Goal: Understand process/instructions: Learn about a topic

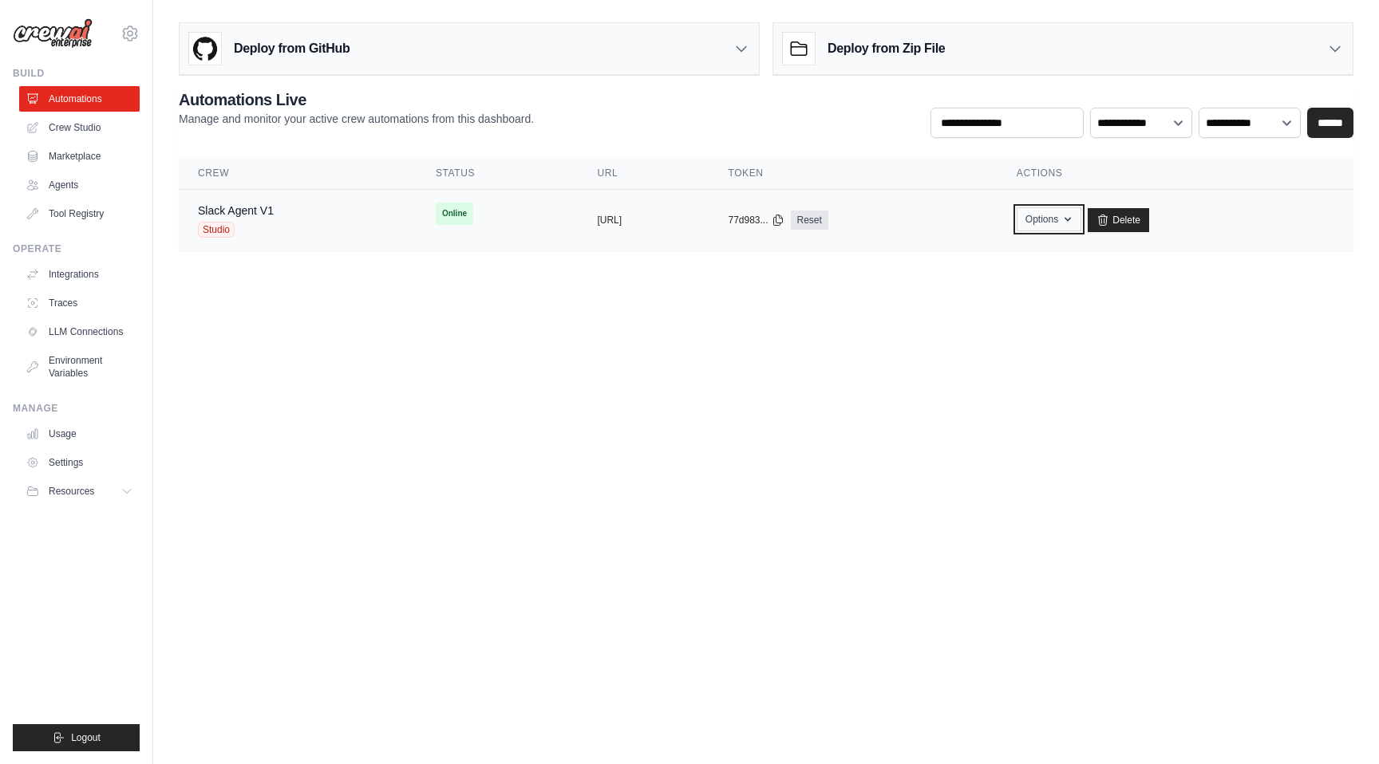
click at [1081, 218] on button "Options" at bounding box center [1049, 219] width 65 height 24
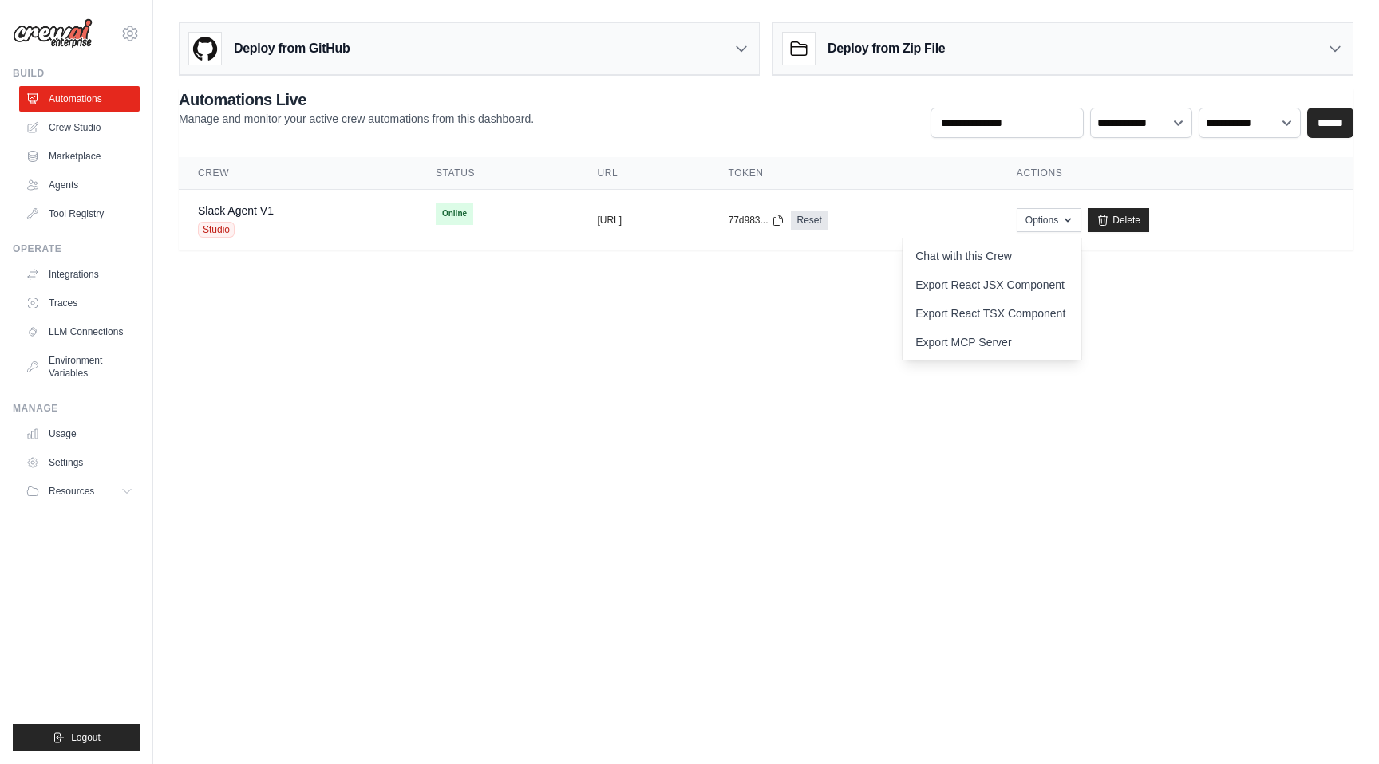
click at [713, 116] on div "**********" at bounding box center [766, 113] width 1175 height 49
click at [310, 50] on h3 "Deploy from GitHub" at bounding box center [292, 48] width 116 height 19
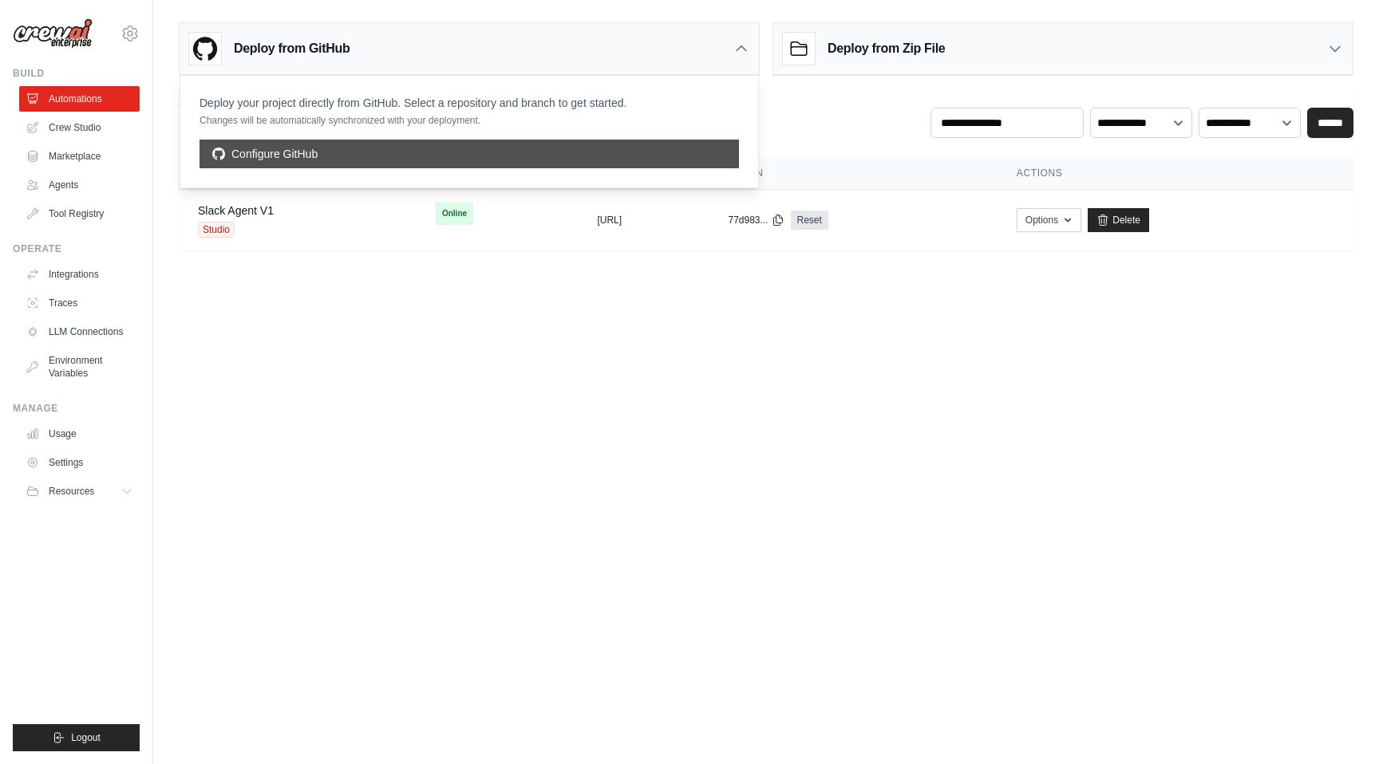
click at [298, 158] on link "Configure GitHub" at bounding box center [468, 154] width 539 height 29
